Goal: Transaction & Acquisition: Purchase product/service

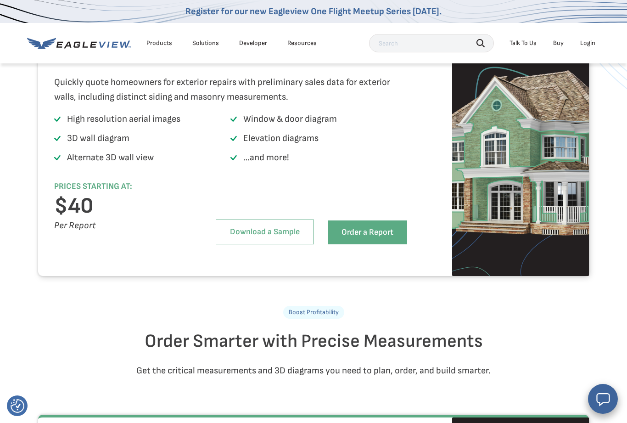
scroll to position [924, 0]
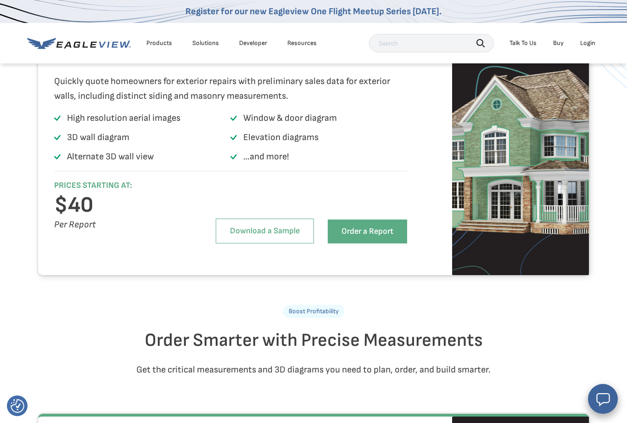
click at [371, 243] on link "Order a Report" at bounding box center [367, 231] width 79 height 24
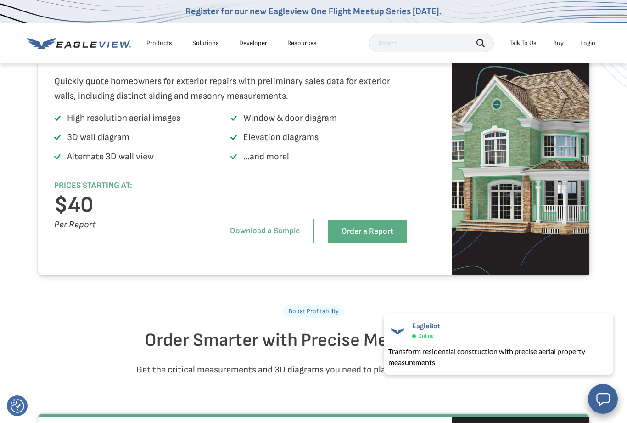
scroll to position [939, 0]
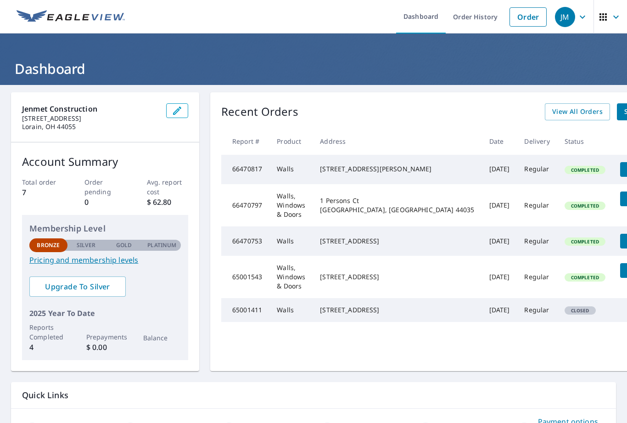
click at [626, 245] on span "Details" at bounding box center [640, 240] width 28 height 9
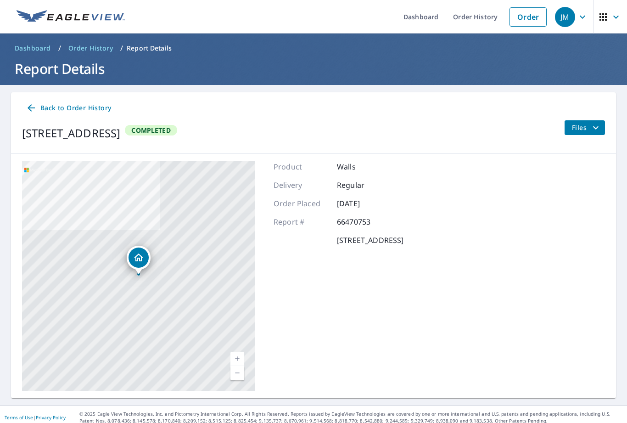
click at [73, 102] on span "Back to Order History" at bounding box center [68, 107] width 85 height 11
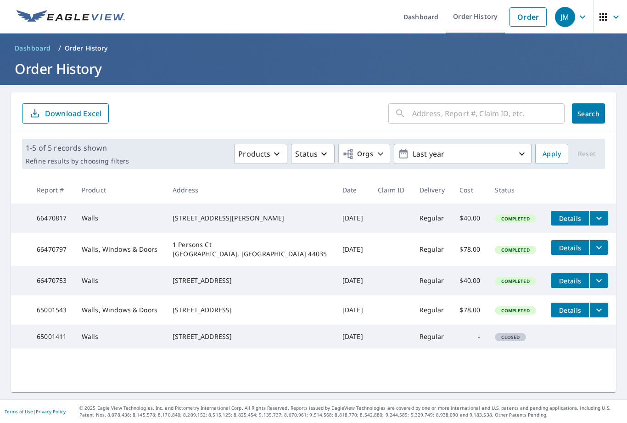
click at [526, 20] on link "Order" at bounding box center [527, 16] width 37 height 19
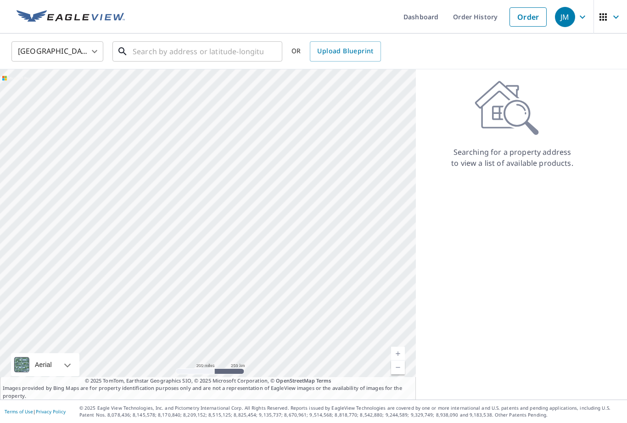
click at [155, 53] on input "text" at bounding box center [198, 52] width 131 height 26
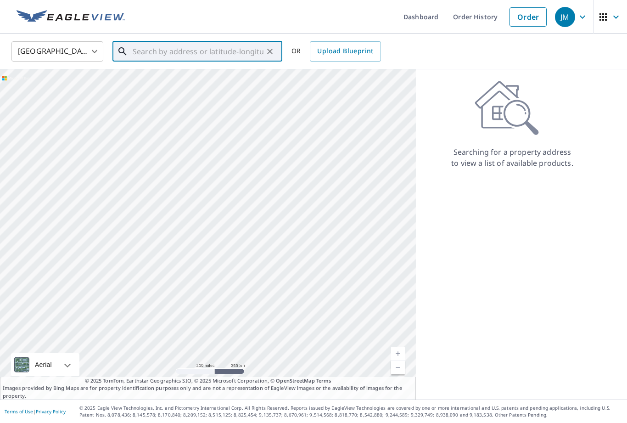
paste input "246 8th St Elyria, OH 44035"
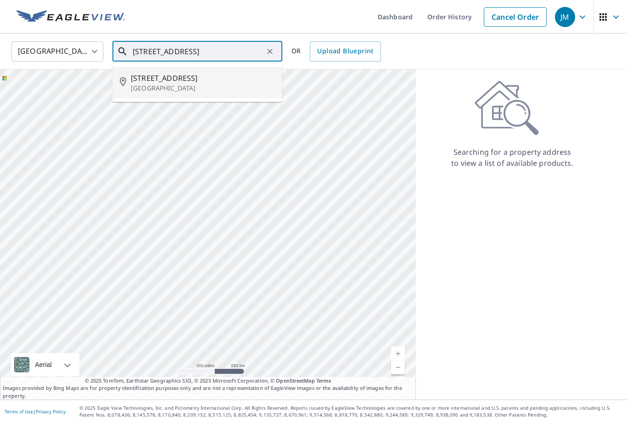
click at [160, 84] on p "Elyria, OH 44035" at bounding box center [203, 88] width 144 height 9
type input "246 8th St Elyria, OH 44035"
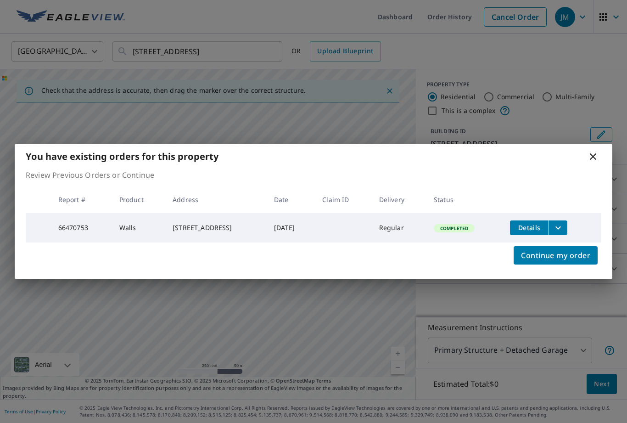
click at [585, 257] on span "Continue my order" at bounding box center [555, 255] width 69 height 13
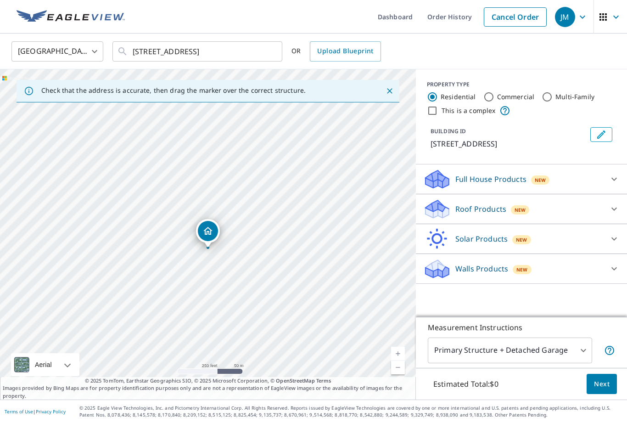
click at [610, 268] on icon at bounding box center [614, 268] width 11 height 11
click at [431, 288] on input "Walls, Windows & Doors $78" at bounding box center [430, 291] width 14 height 11
checkbox input "true"
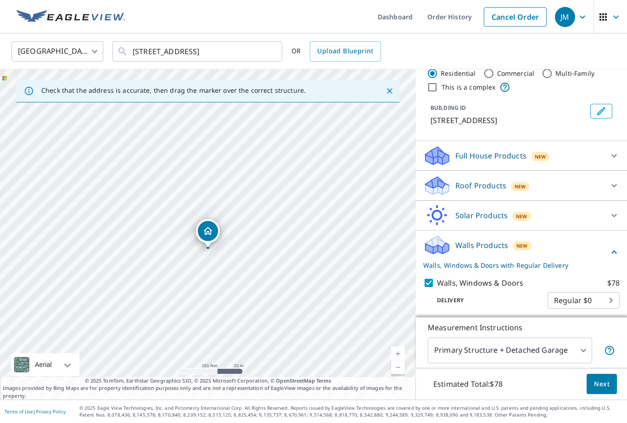
scroll to position [23, 0]
click at [569, 379] on body "JM JM Dashboard Order History Cancel Order JM United States US ​ 246 8th St Ely…" at bounding box center [313, 211] width 627 height 423
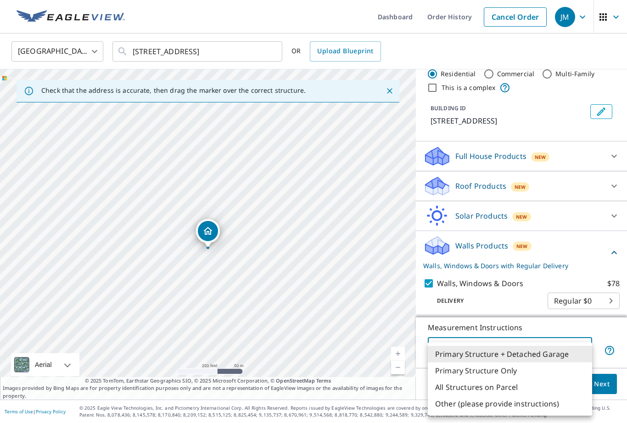
click at [507, 372] on li "Primary Structure Only" at bounding box center [510, 370] width 164 height 17
type input "2"
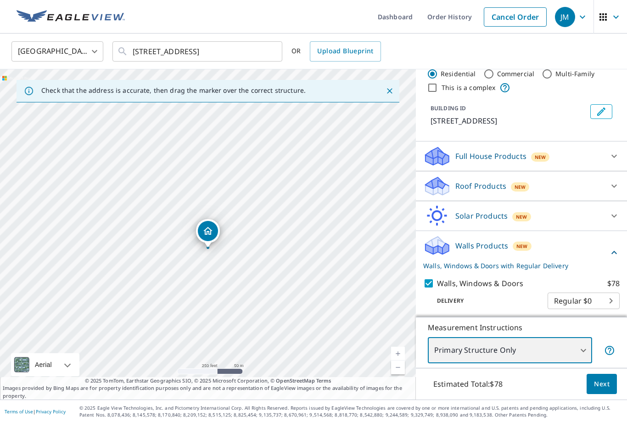
scroll to position [29, 0]
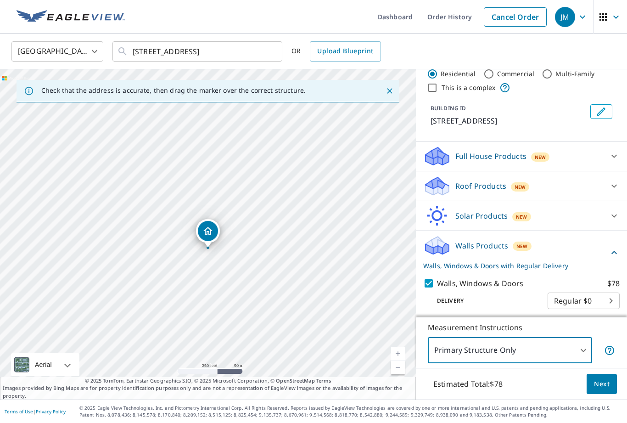
click at [607, 385] on span "Next" at bounding box center [602, 383] width 16 height 11
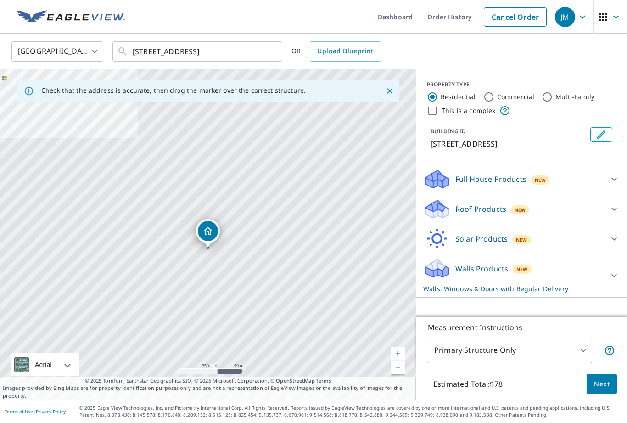
click at [459, 12] on link "Order History" at bounding box center [449, 17] width 59 height 34
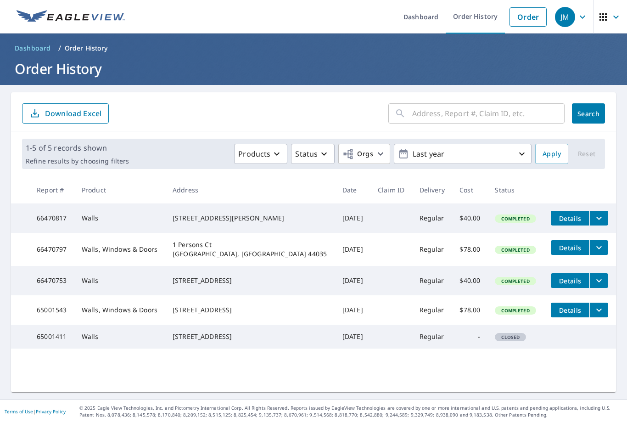
click at [528, 12] on link "Order" at bounding box center [527, 16] width 37 height 19
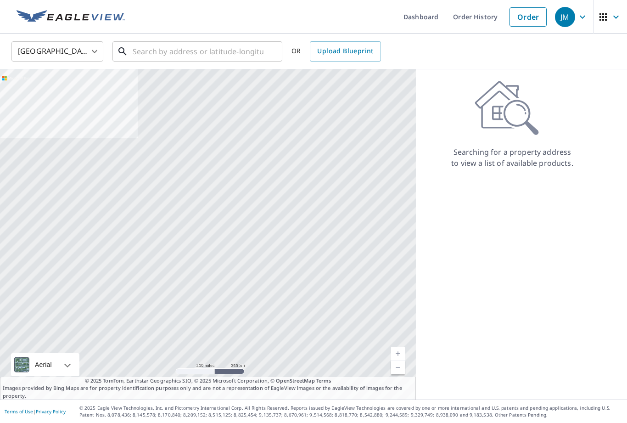
click at [153, 45] on input "text" at bounding box center [198, 52] width 131 height 26
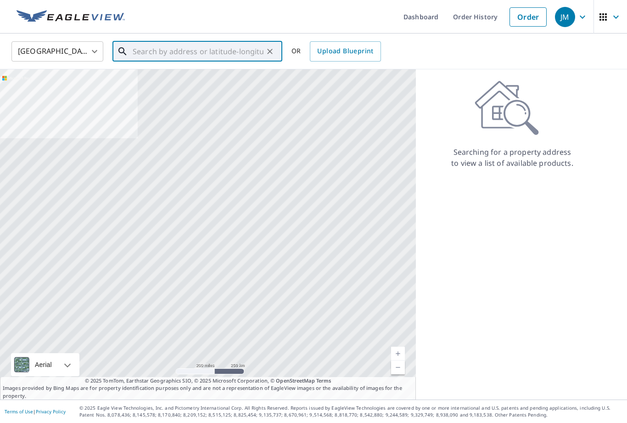
paste input "246 8th St Elyria, OH 44035"
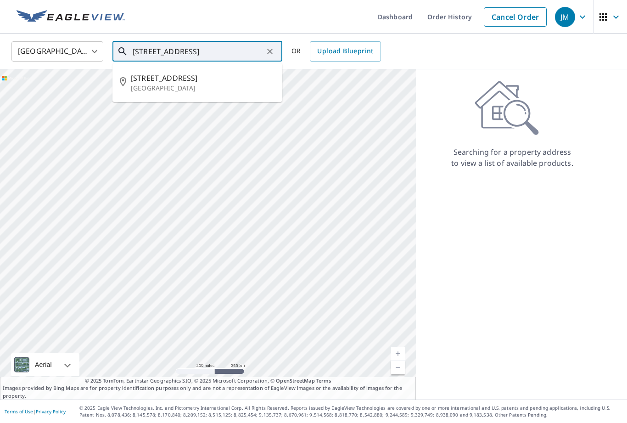
click at [194, 89] on p "Elyria, OH 44035" at bounding box center [203, 88] width 144 height 9
type input "246 8th St Elyria, OH 44035"
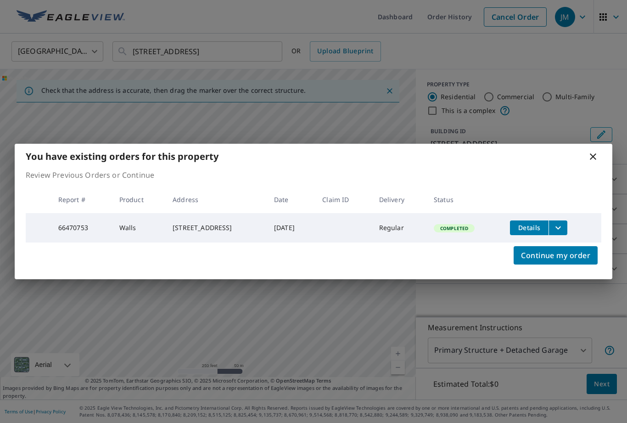
click at [582, 257] on span "Continue my order" at bounding box center [555, 255] width 69 height 13
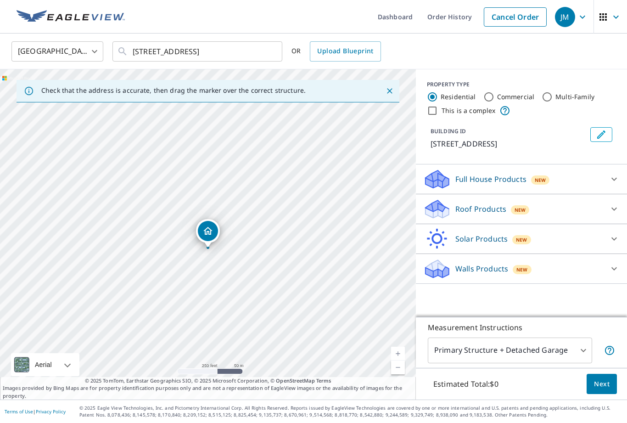
click at [504, 266] on p "Walls Products" at bounding box center [481, 268] width 53 height 11
click at [433, 288] on input "Walls, Windows & Doors $78" at bounding box center [430, 291] width 14 height 11
checkbox input "true"
click at [573, 379] on body "JM JM Dashboard Order History Cancel Order JM United States US ​ 246 8th St Ely…" at bounding box center [313, 211] width 627 height 423
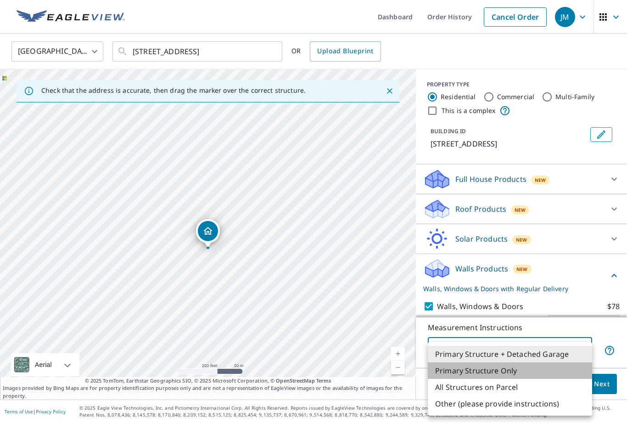
click at [510, 369] on li "Primary Structure Only" at bounding box center [510, 370] width 164 height 17
type input "2"
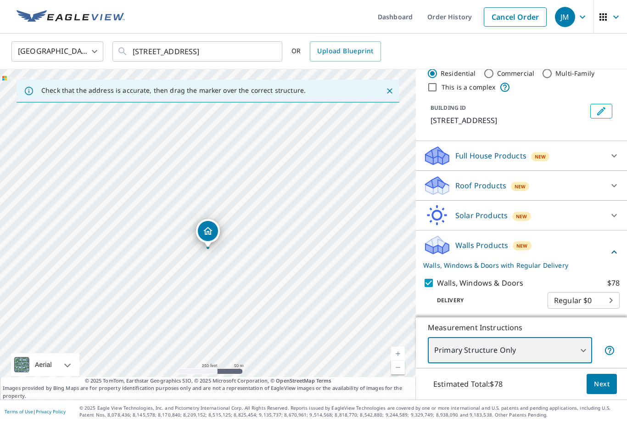
scroll to position [23, 0]
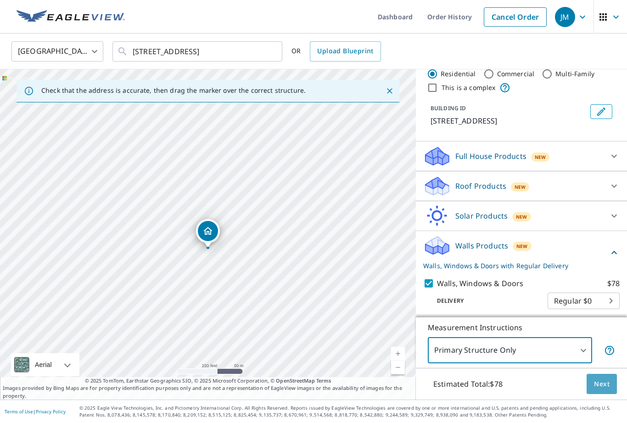
click at [604, 394] on button "Next" at bounding box center [602, 384] width 30 height 21
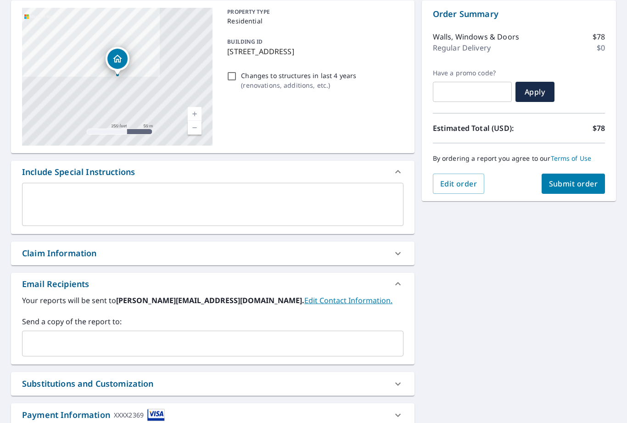
scroll to position [87, 0]
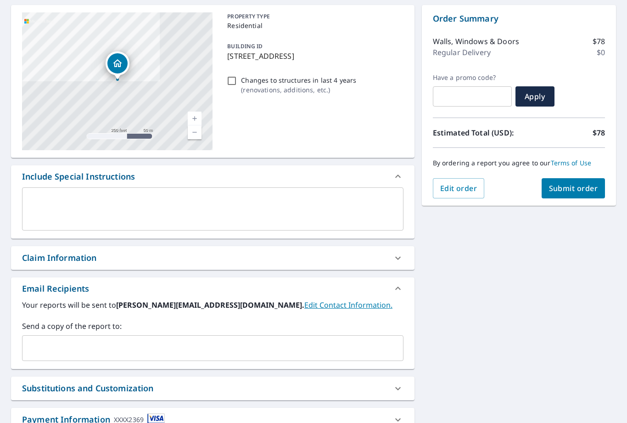
click at [577, 189] on span "Submit order" at bounding box center [573, 188] width 49 height 10
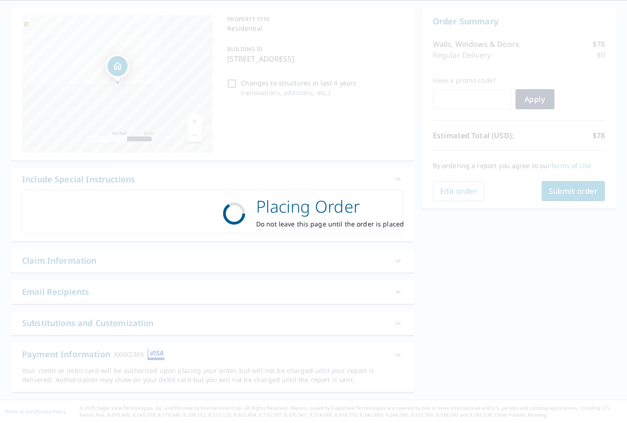
scroll to position [55, 0]
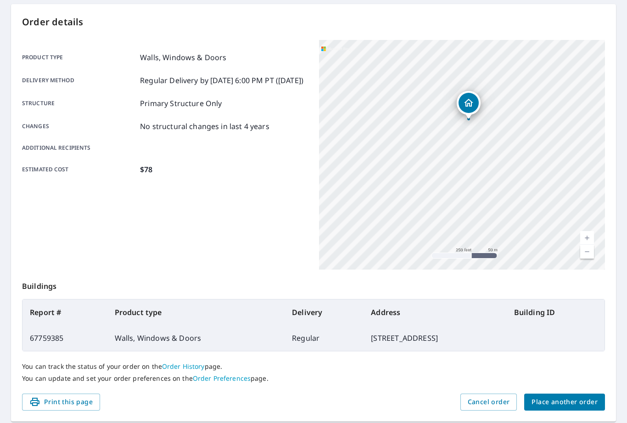
scroll to position [88, 0]
click at [66, 402] on span "Print this page" at bounding box center [60, 402] width 63 height 11
click at [56, 404] on span "Print this page" at bounding box center [60, 402] width 63 height 11
click at [53, 398] on span "Print this page" at bounding box center [60, 402] width 63 height 11
click at [58, 400] on span "Print this page" at bounding box center [60, 402] width 63 height 11
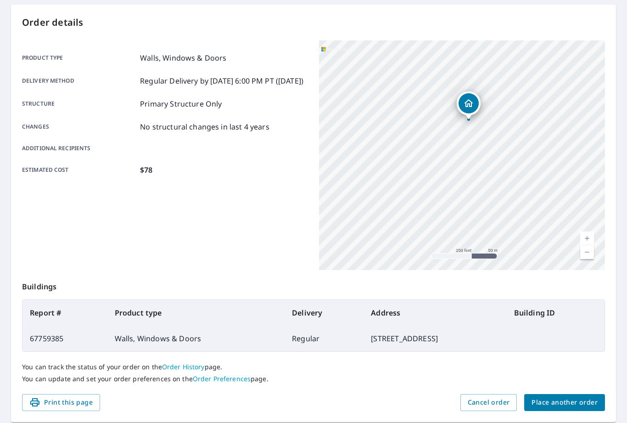
click at [42, 404] on span "Print this page" at bounding box center [60, 402] width 63 height 11
click at [42, 403] on span "Print this page" at bounding box center [60, 402] width 63 height 11
click at [41, 404] on span "Print this page" at bounding box center [60, 402] width 63 height 11
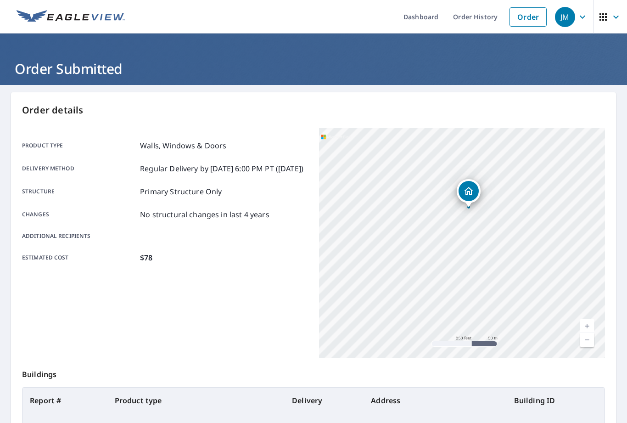
scroll to position [0, 0]
